Goal: Task Accomplishment & Management: Use online tool/utility

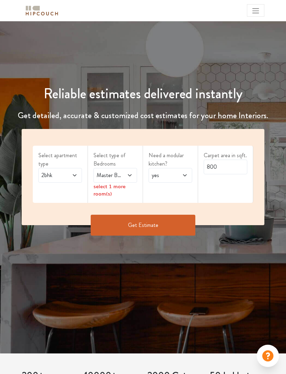
scroll to position [19, 0]
click at [225, 166] on input "800" at bounding box center [225, 167] width 44 height 15
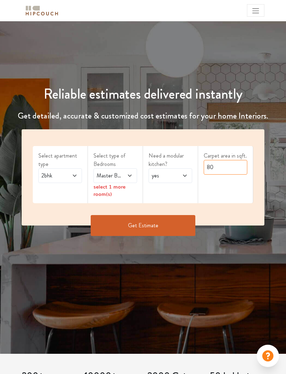
type input "8"
type input "1200"
click at [174, 218] on button "Get Estimate" at bounding box center [143, 225] width 104 height 21
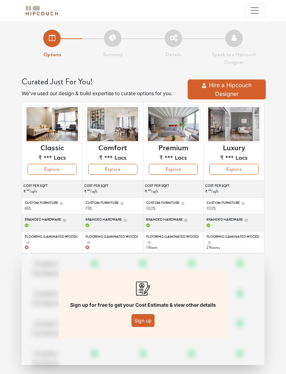
click at [141, 317] on button "Sign up" at bounding box center [142, 320] width 23 height 13
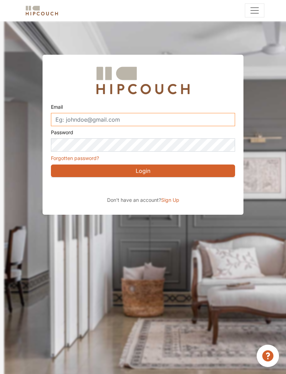
click at [131, 121] on input "Email" at bounding box center [143, 119] width 184 height 13
type input "[EMAIL_ADDRESS][PERSON_NAME][DOMAIN_NAME]"
